Goal: Task Accomplishment & Management: Complete application form

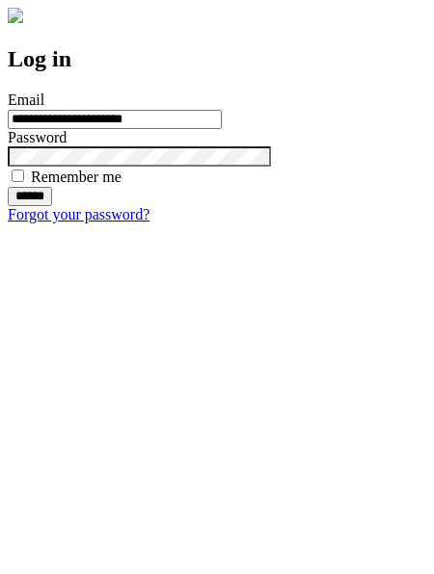
type input "**********"
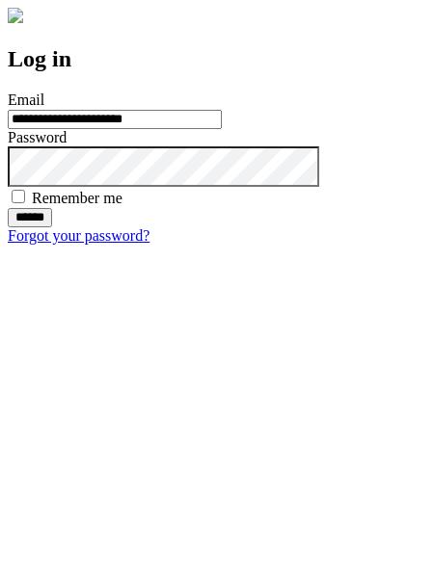
click at [52, 227] on input "******" at bounding box center [30, 217] width 44 height 19
